Goal: Task Accomplishment & Management: Use online tool/utility

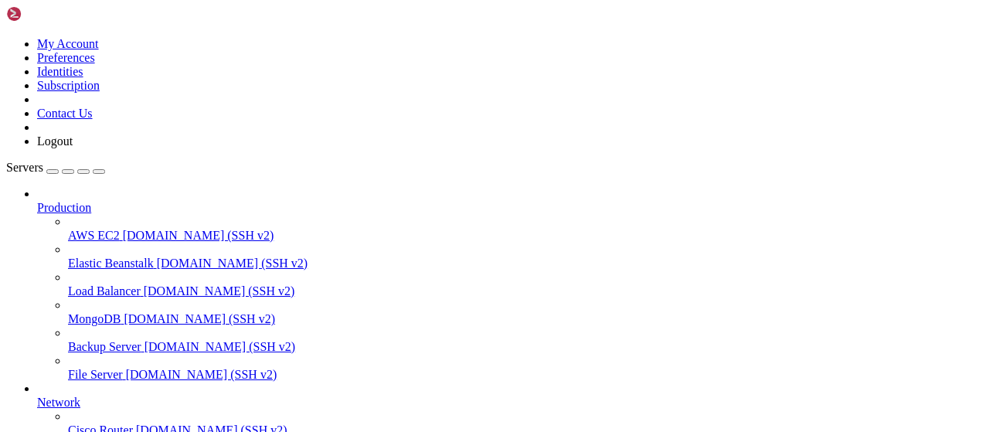
scroll to position [314, 0]
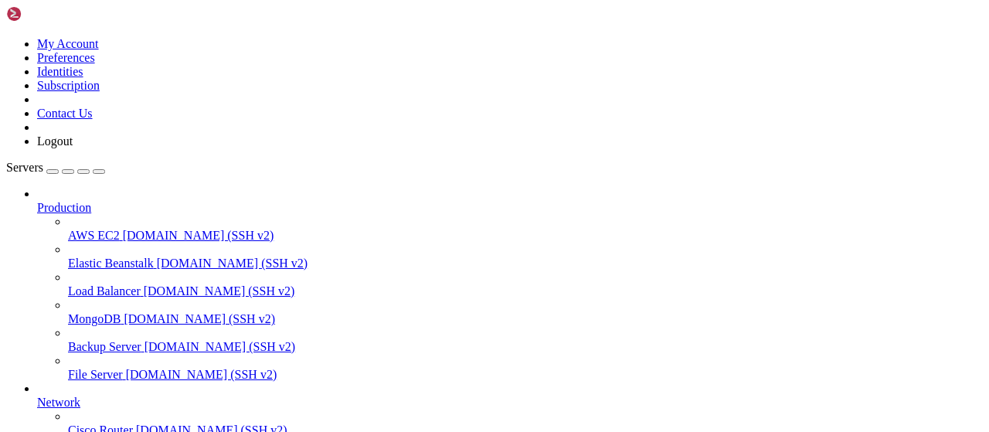
type input "/root/captha/scraping"
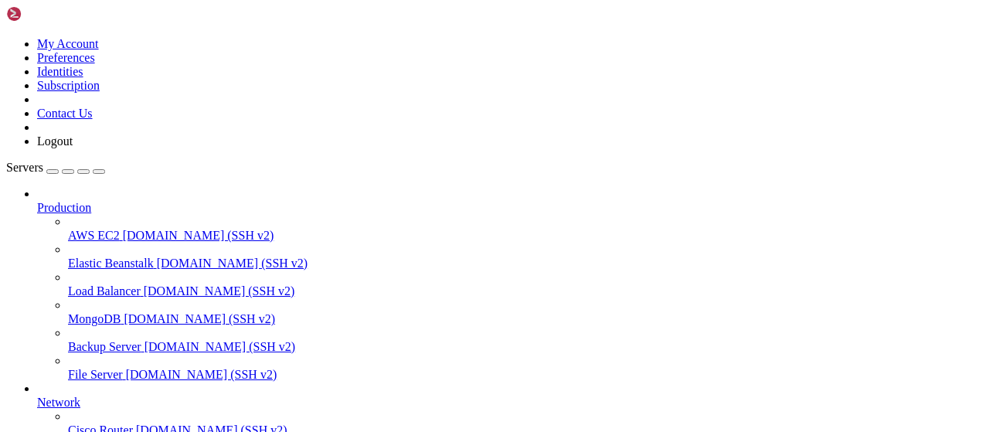
type input "/root/autopostexe"
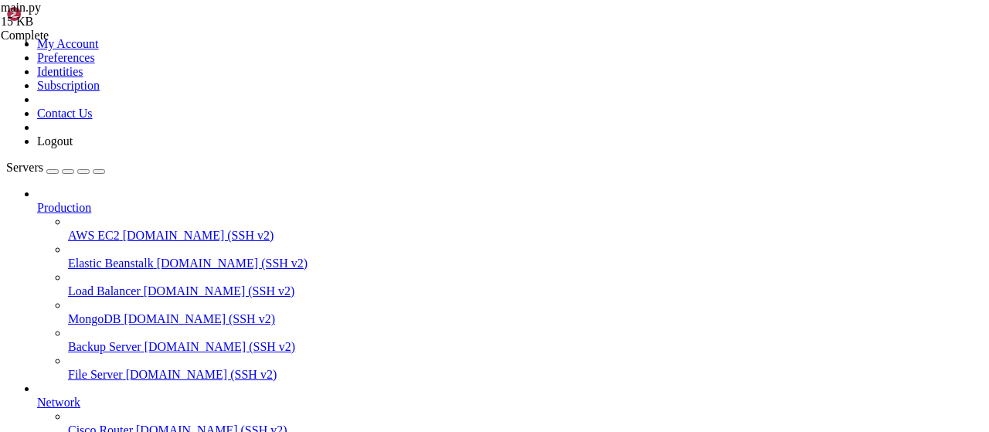
type textarea "if __name__ == "__main__": [DOMAIN_NAME](main())"
paste textarea "[DOMAIN_NAME](main())"
type textarea "[DOMAIN_NAME](main())"
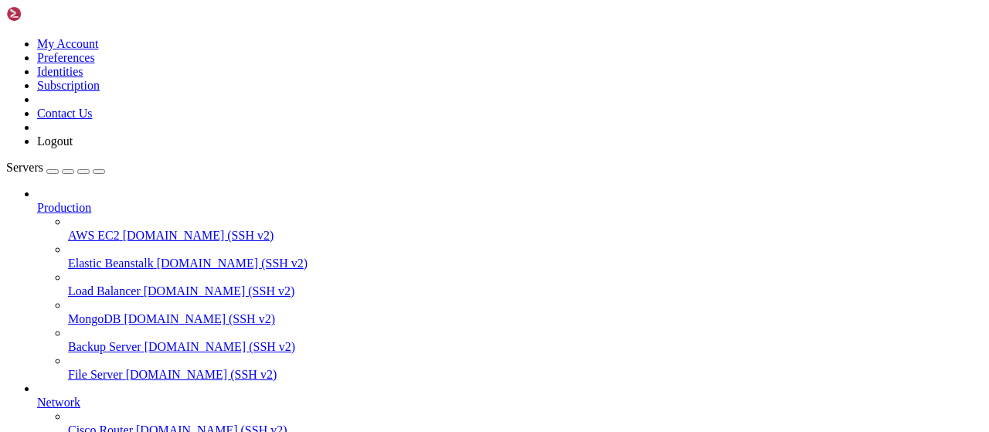
drag, startPoint x: 254, startPoint y: 366, endPoint x: 966, endPoint y: 275, distance: 717.3
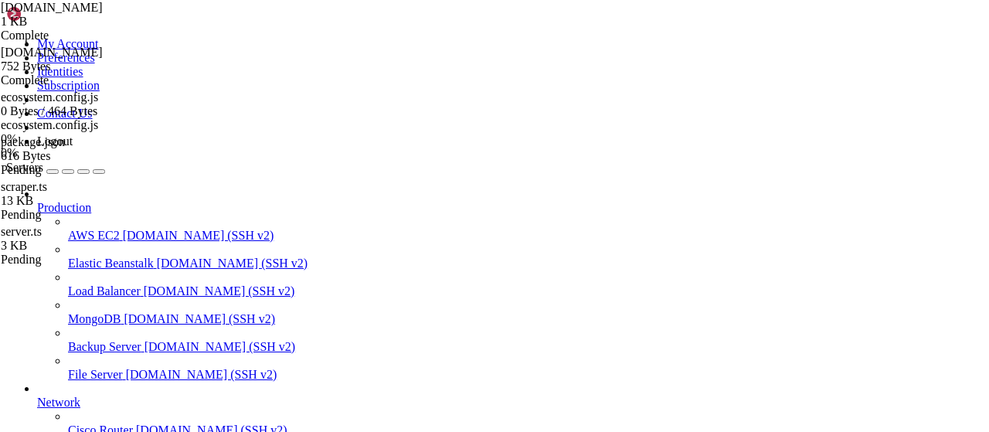
drag, startPoint x: 415, startPoint y: 57, endPoint x: 214, endPoint y: 64, distance: 201.0
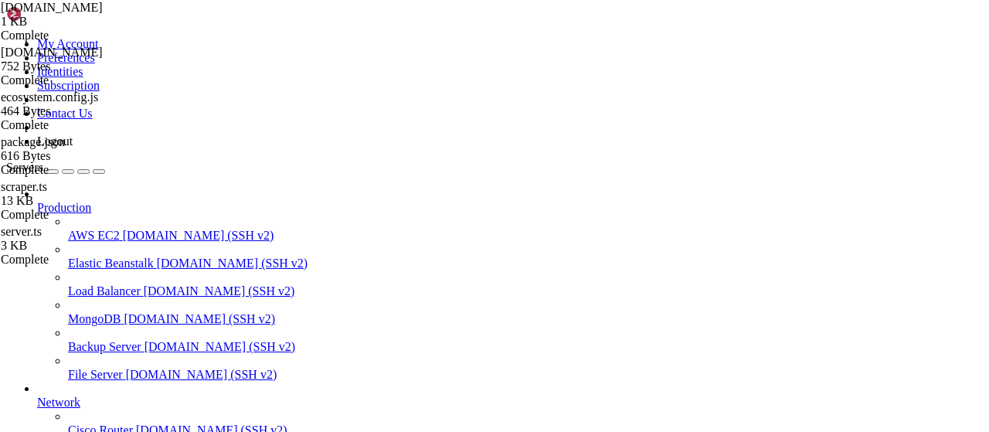
scroll to position [258, 0]
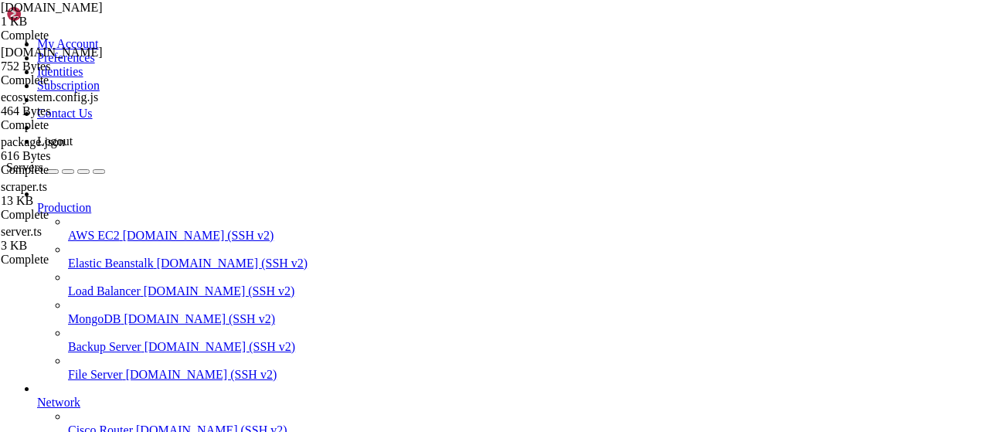
scroll to position [173, 0]
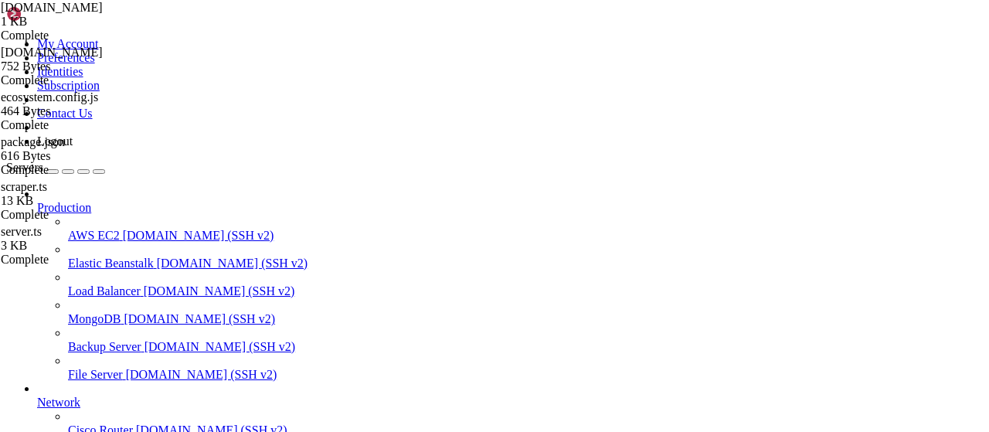
scroll to position [413, 0]
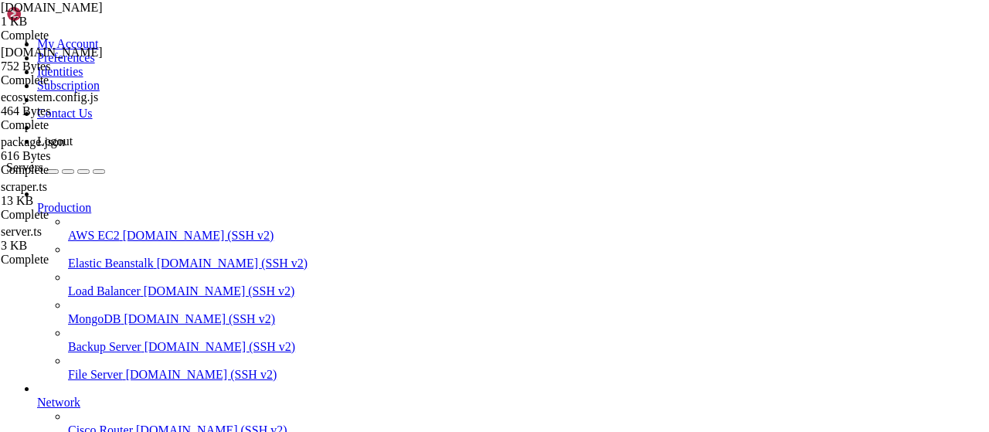
scroll to position [173, 0]
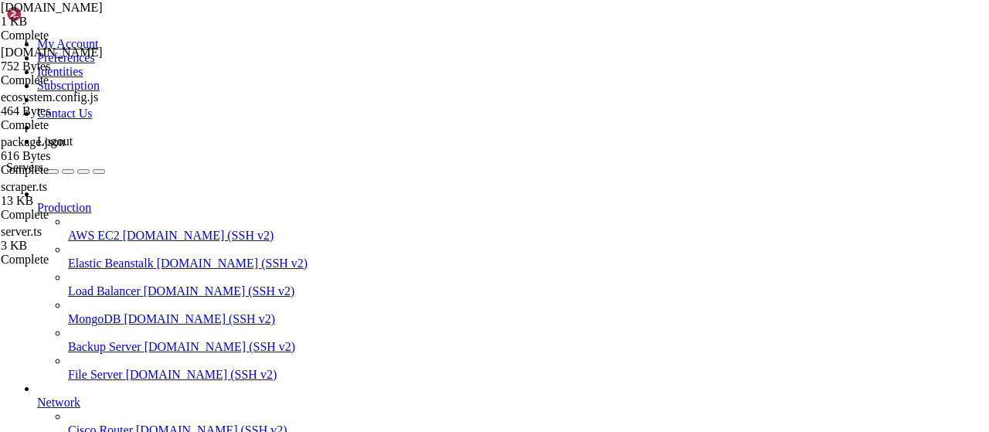
drag, startPoint x: 416, startPoint y: 1278, endPoint x: 355, endPoint y: 1282, distance: 60.4
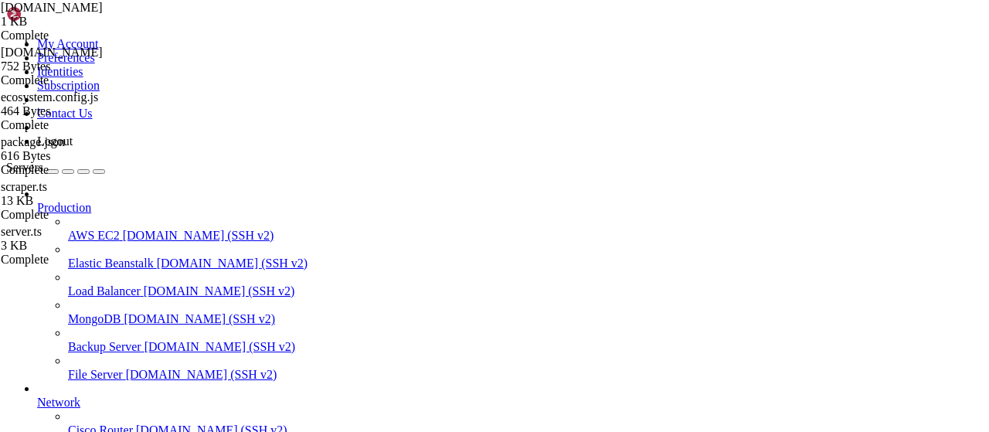
type input "/root"
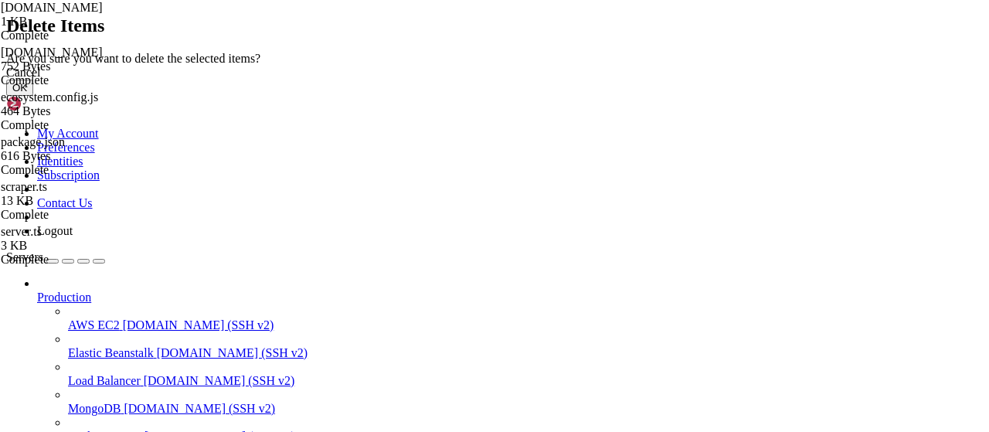
click at [33, 96] on button "OK" at bounding box center [19, 88] width 27 height 16
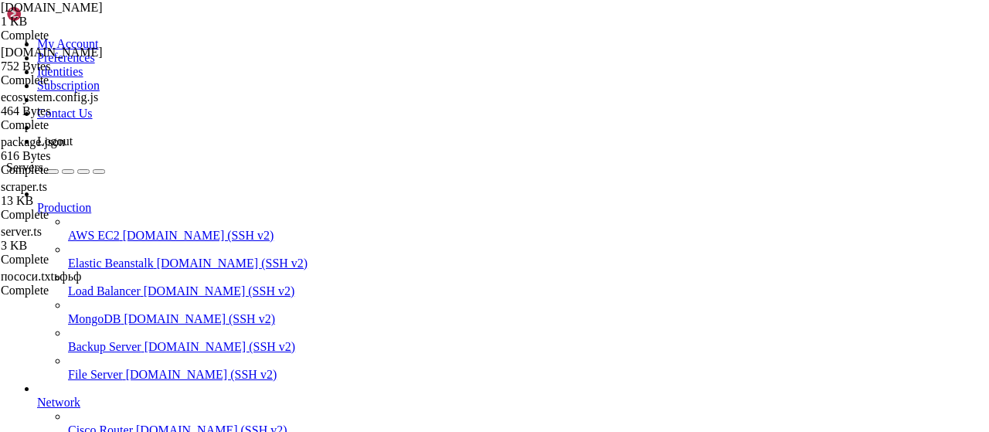
scroll to position [0, 0]
click at [831, 209] on div at bounding box center [494, 216] width 989 height 432
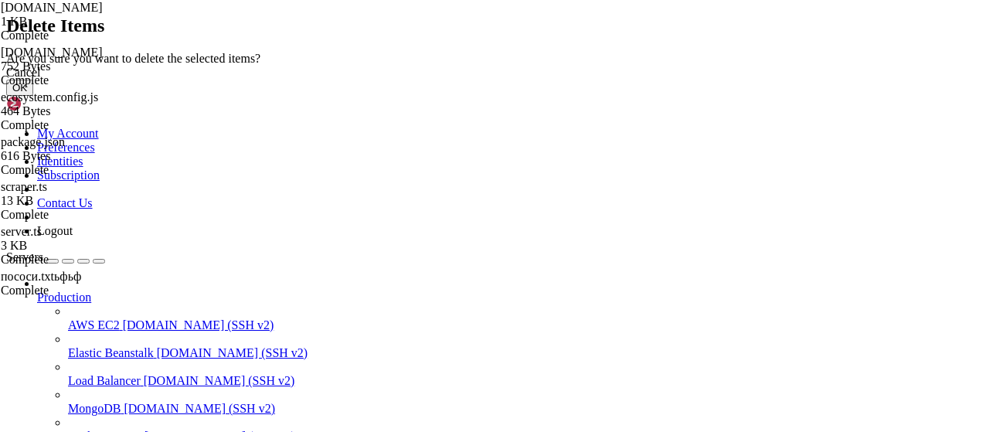
click at [33, 96] on button "OK" at bounding box center [19, 88] width 27 height 16
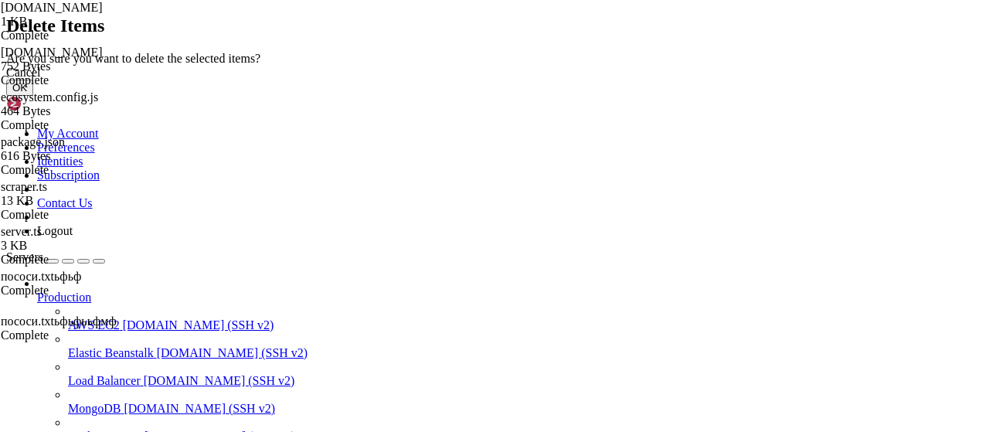
scroll to position [0, 0]
click at [33, 96] on button "OK" at bounding box center [19, 88] width 27 height 16
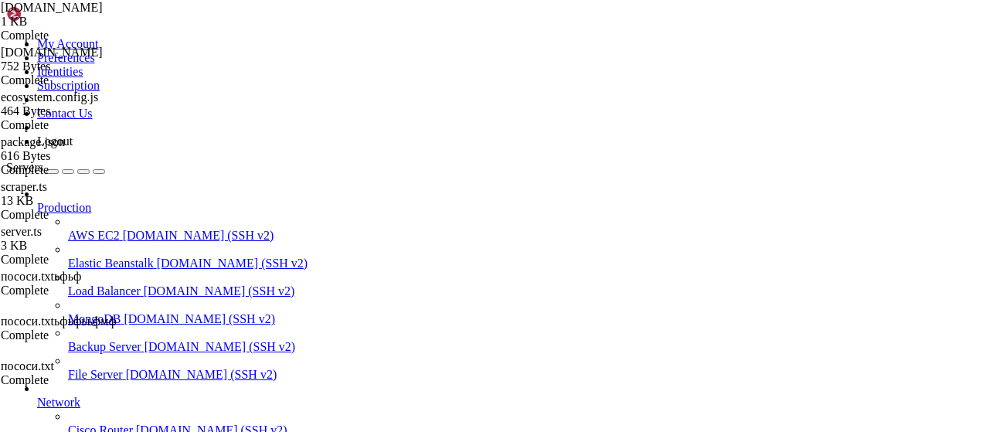
scroll to position [243, 0]
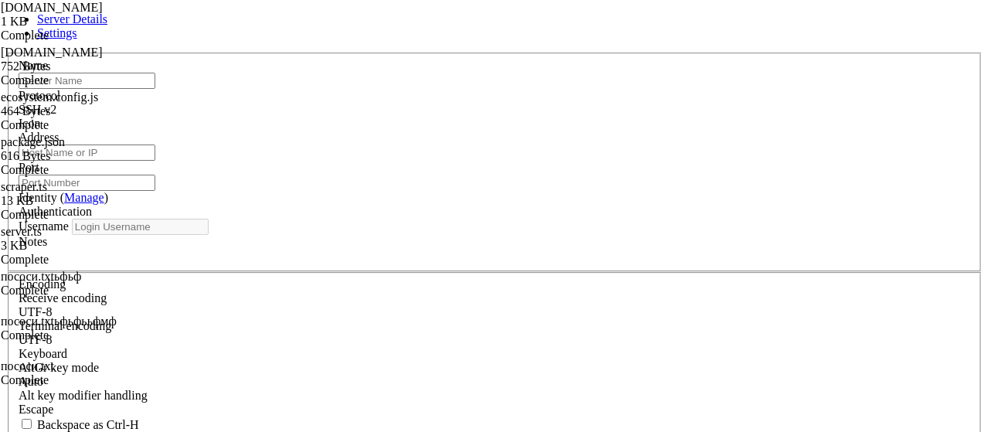
type input "apibypass"
type input "[TECHNICAL_ID]"
type input "22"
type input "root"
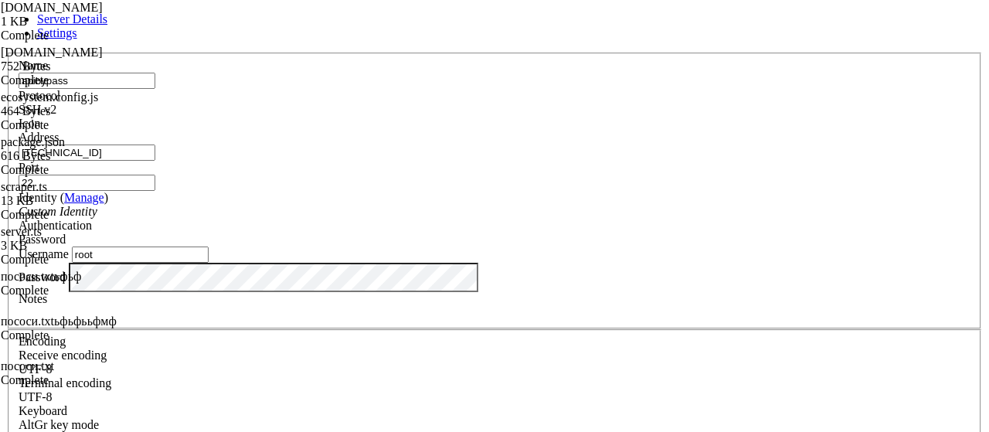
scroll to position [66, 0]
